Goal: Check status: Check status

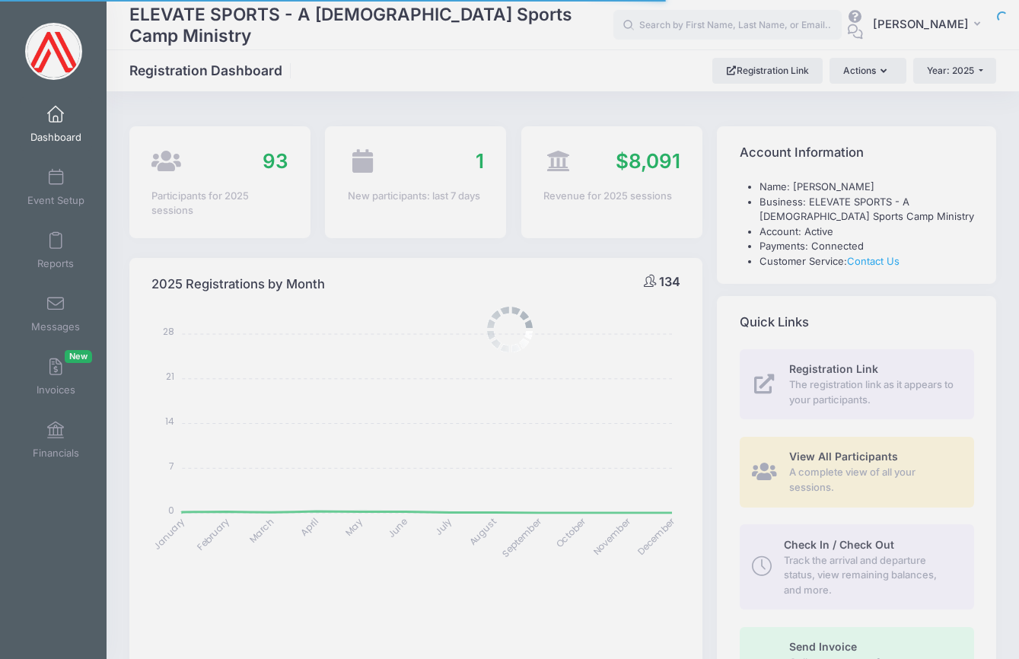
select select
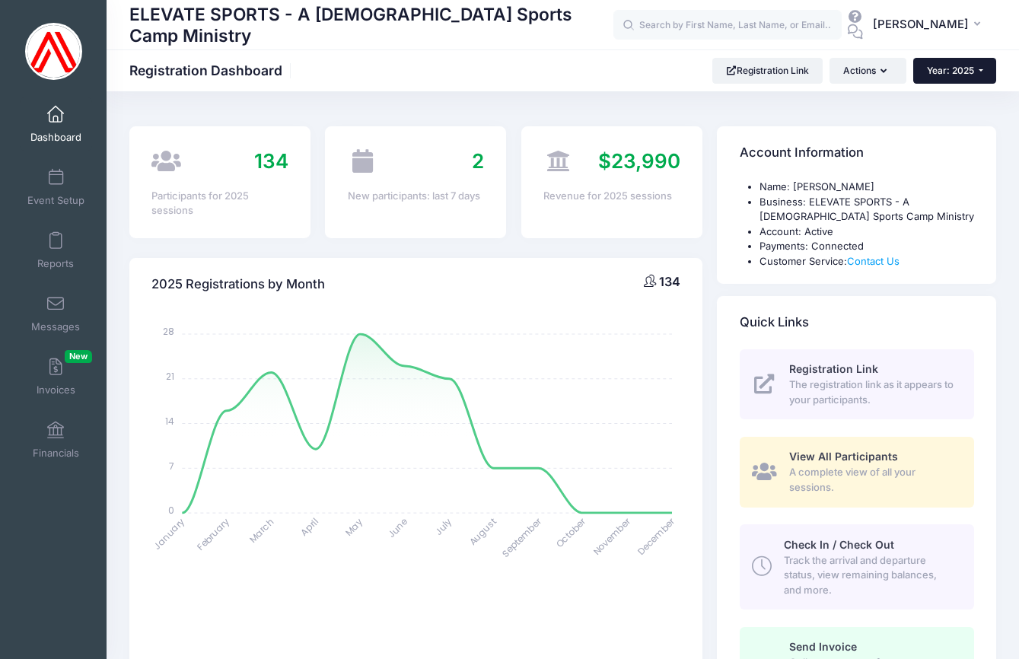
click at [982, 74] on button "Year: 2025" at bounding box center [954, 71] width 83 height 26
click at [969, 116] on link "Year: 2024" at bounding box center [962, 120] width 99 height 20
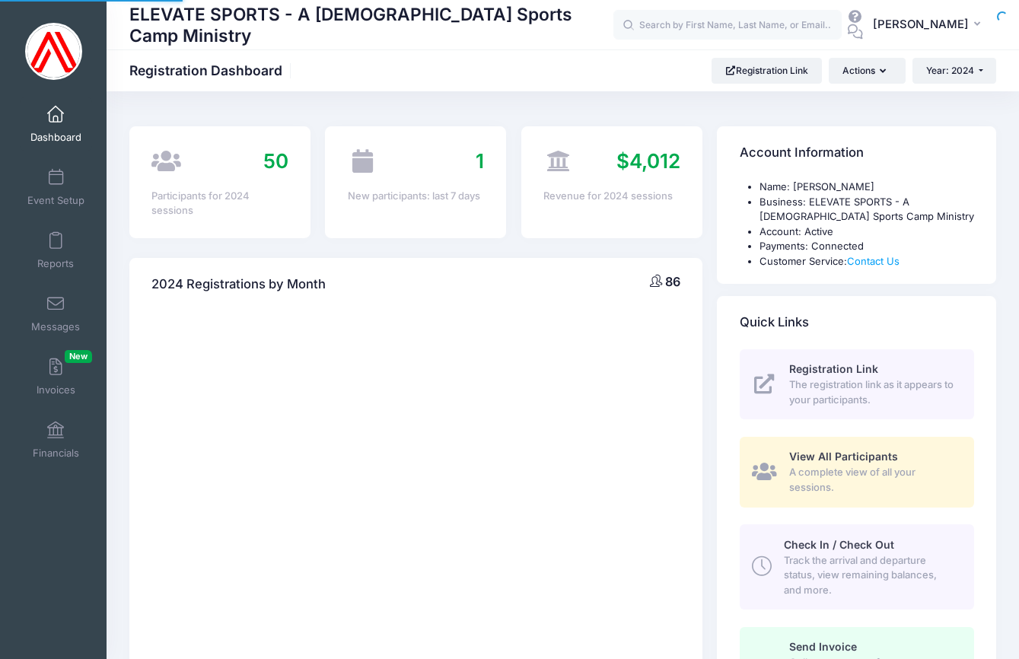
select select
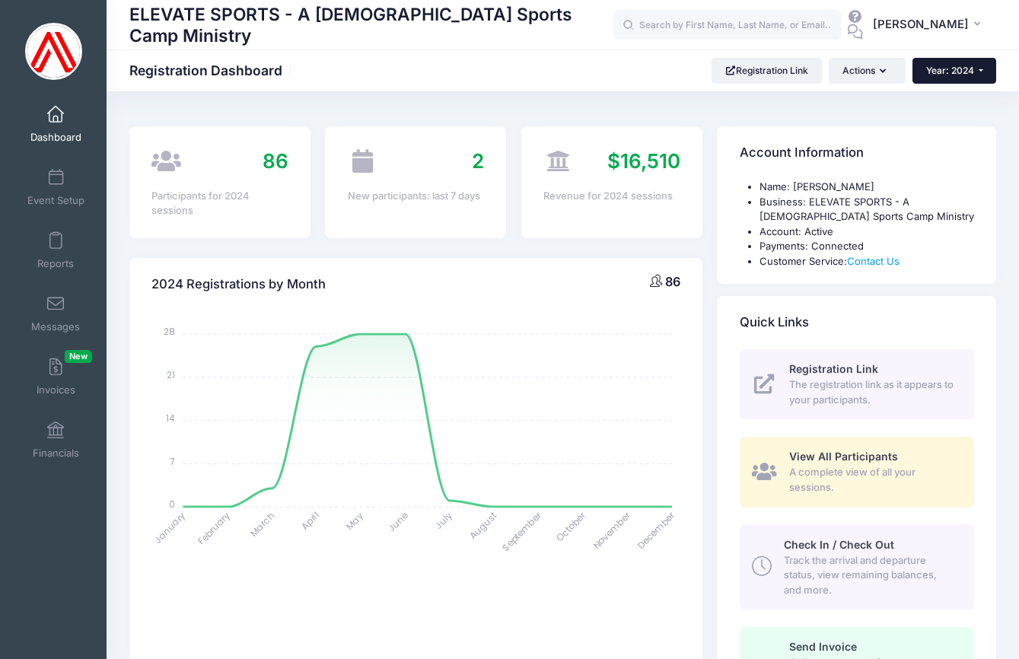
click at [966, 75] on span "Year: 2024" at bounding box center [950, 70] width 48 height 11
click at [946, 100] on link "Year: 2025" at bounding box center [961, 100] width 99 height 20
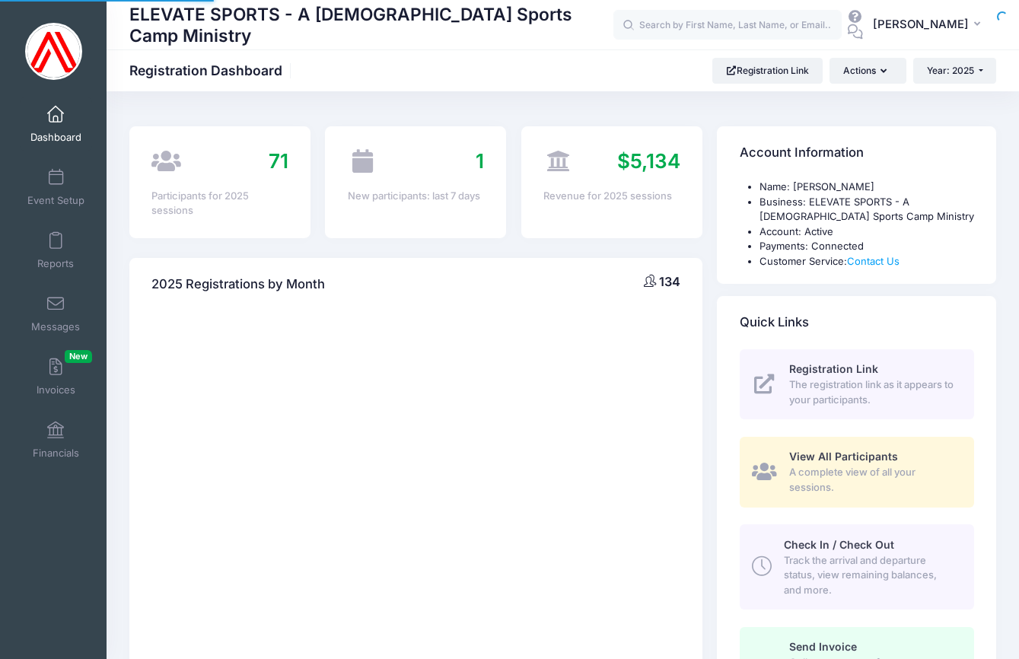
select select
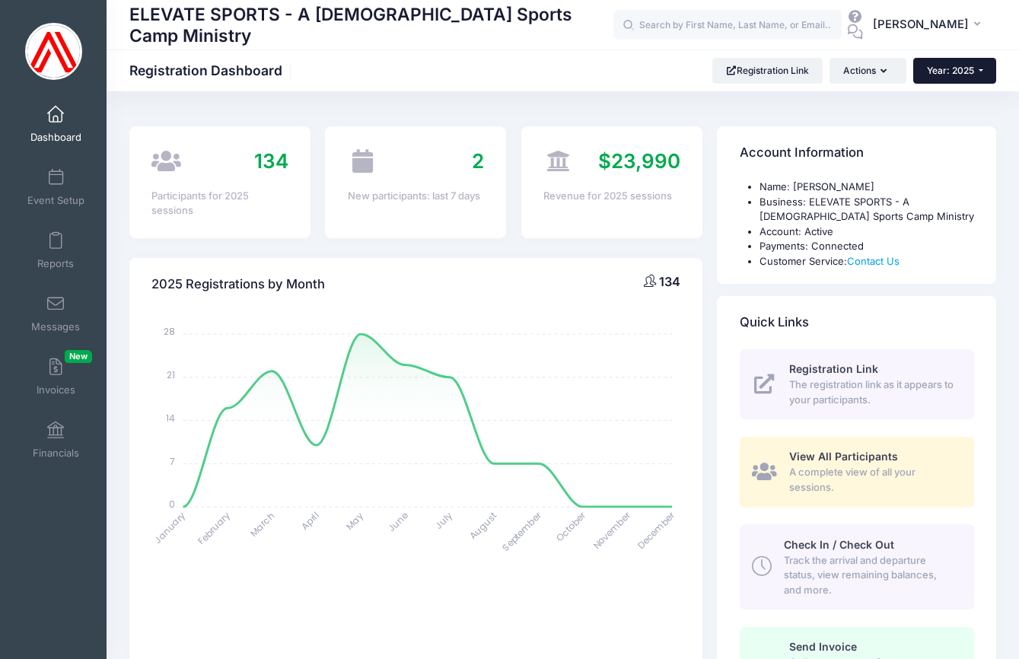
click at [980, 70] on button "Year: 2025" at bounding box center [954, 71] width 83 height 26
click at [966, 119] on link "Year: 2024" at bounding box center [962, 120] width 99 height 20
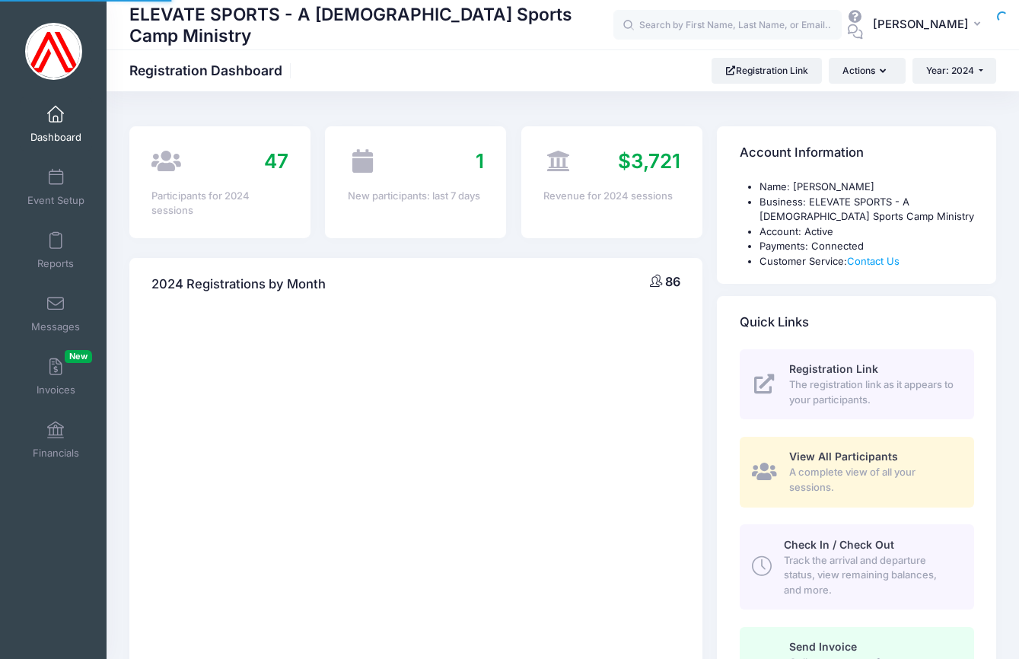
select select
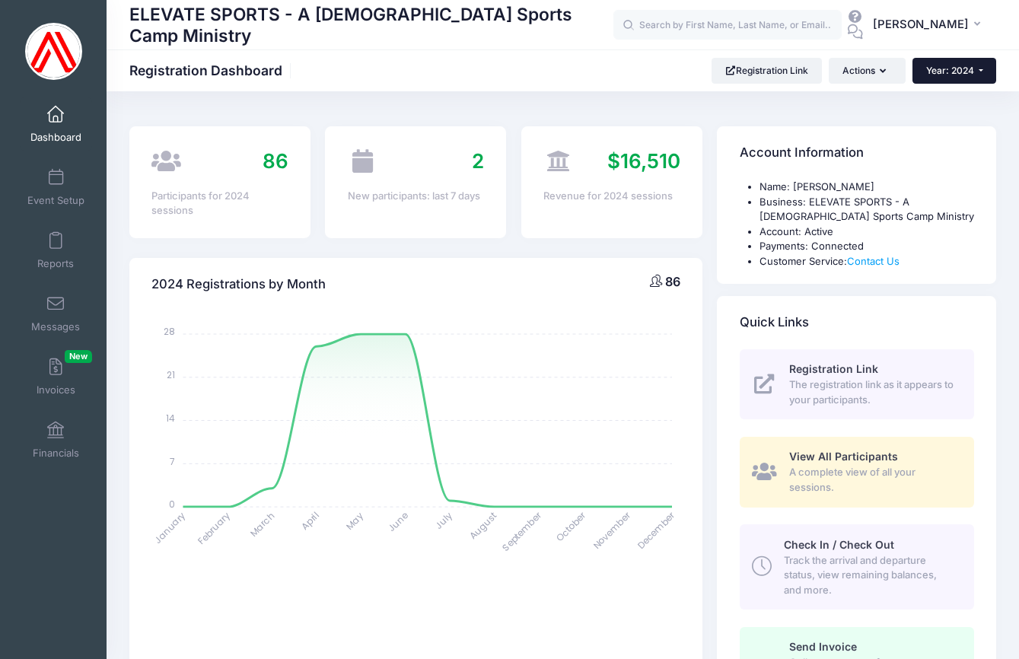
click at [955, 63] on button "Year: 2024" at bounding box center [954, 71] width 84 height 26
click at [947, 97] on link "Year: 2025" at bounding box center [961, 100] width 99 height 20
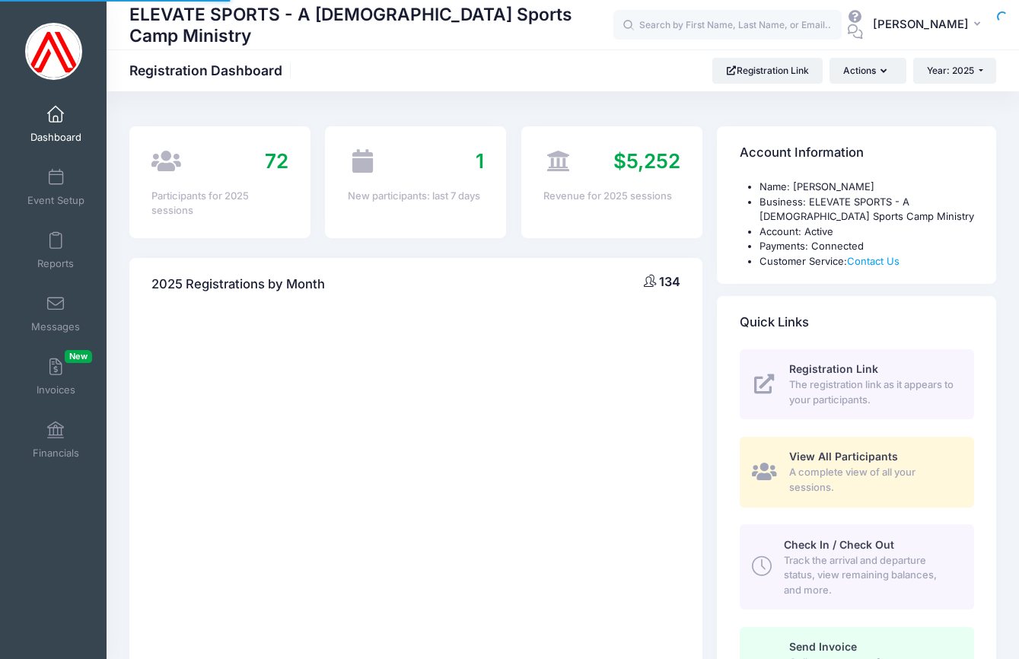
select select
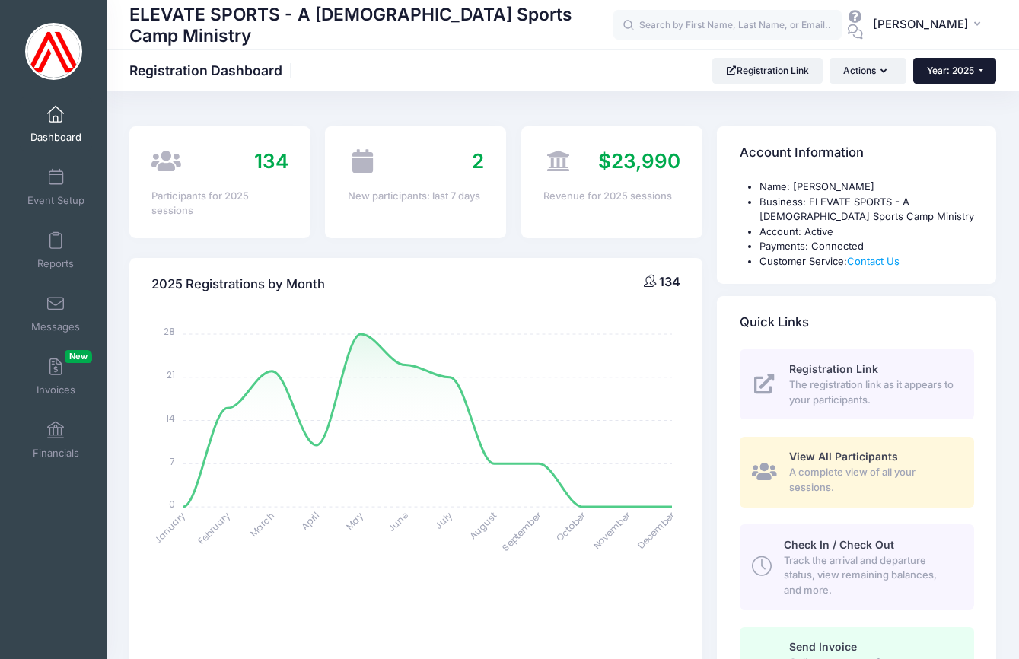
click at [957, 77] on button "Year: 2025" at bounding box center [954, 71] width 83 height 26
